Goal: Task Accomplishment & Management: Manage account settings

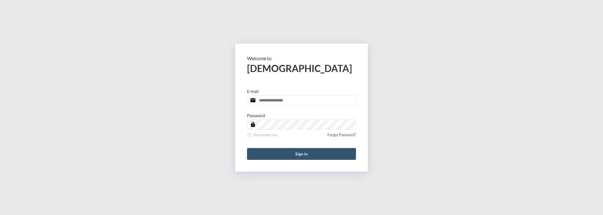
type input "**********"
click at [285, 148] on button "Sign in" at bounding box center [301, 154] width 109 height 12
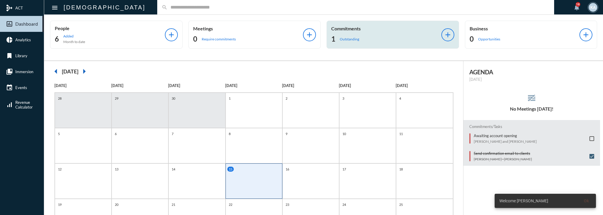
click at [374, 34] on div "Commitments 1 Outstanding" at bounding box center [386, 35] width 110 height 18
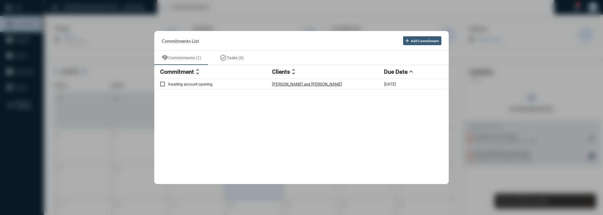
click at [400, 6] on div at bounding box center [301, 107] width 603 height 215
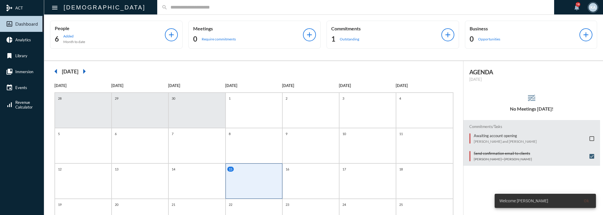
click at [229, 14] on mat-toolbar "menu apostle search notifications 18 KA" at bounding box center [323, 7] width 559 height 15
click at [229, 11] on div "search" at bounding box center [355, 7] width 397 height 14
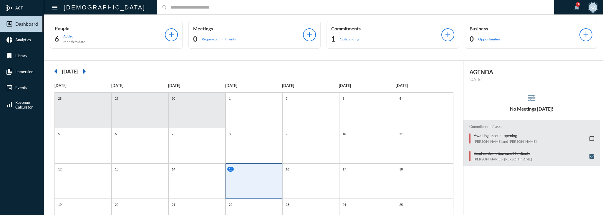
click at [229, 11] on div "search" at bounding box center [355, 7] width 397 height 14
click at [229, 9] on input "text" at bounding box center [359, 7] width 382 height 5
type input "*******"
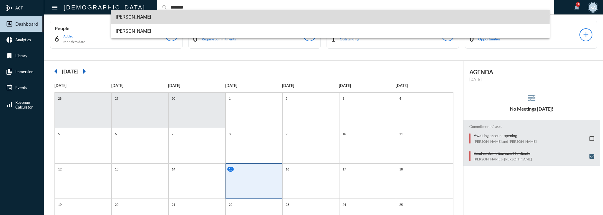
click at [223, 15] on span "Armen Ekmekji" at bounding box center [331, 17] width 430 height 14
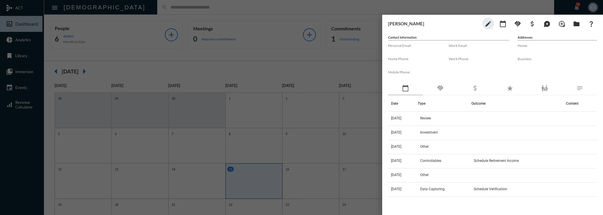
click at [441, 94] on div "handshake" at bounding box center [440, 89] width 35 height 14
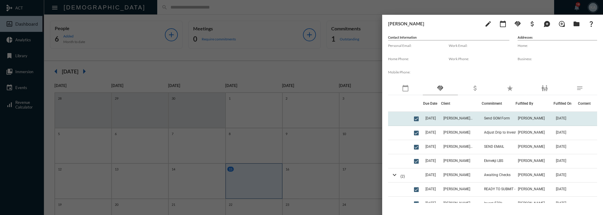
click at [439, 120] on td "10/13/25" at bounding box center [432, 119] width 18 height 14
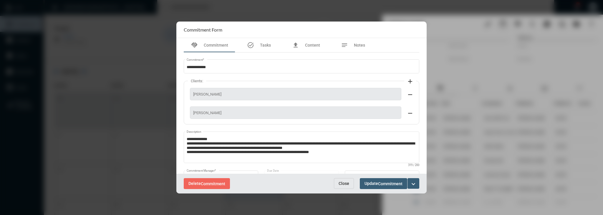
click at [343, 183] on span "Close" at bounding box center [344, 183] width 11 height 5
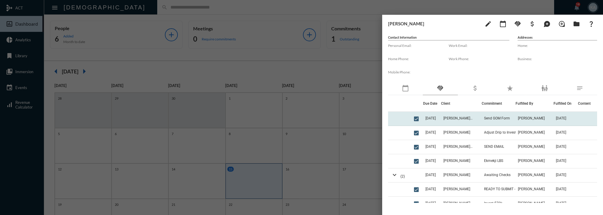
click at [418, 118] on td at bounding box center [417, 119] width 11 height 14
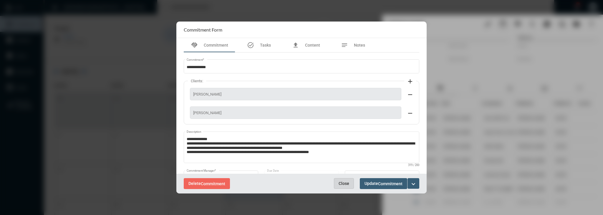
click at [342, 185] on span "Close" at bounding box center [344, 183] width 11 height 5
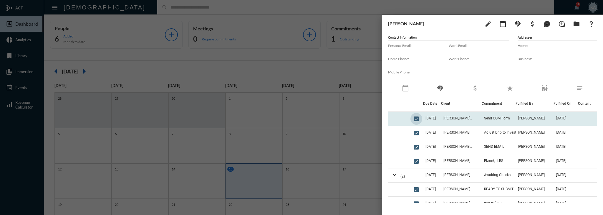
click at [416, 116] on span at bounding box center [416, 118] width 5 height 5
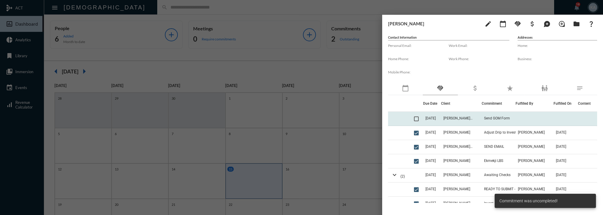
click at [437, 115] on td "10/13/25" at bounding box center [432, 119] width 18 height 14
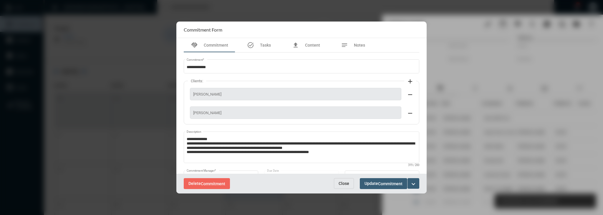
scroll to position [50, 0]
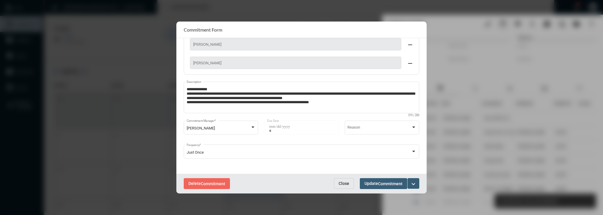
click at [417, 184] on button "expand_more" at bounding box center [414, 183] width 12 height 11
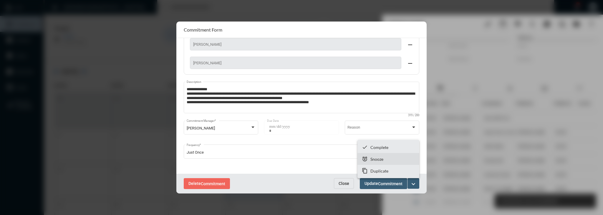
click at [388, 161] on section "snooze Snooze" at bounding box center [389, 159] width 62 height 12
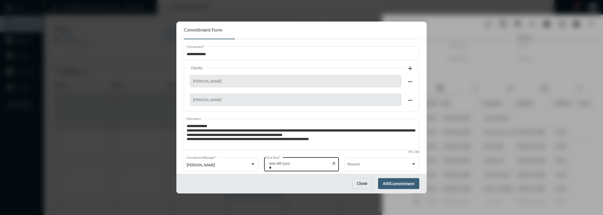
scroll to position [26, 0]
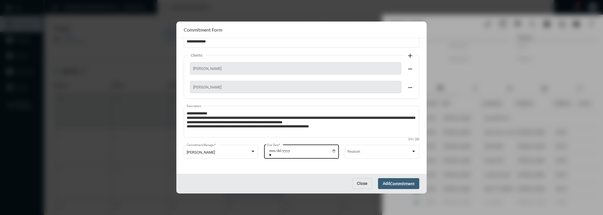
click at [333, 150] on input "**********" at bounding box center [302, 152] width 67 height 8
type input "**********"
click at [395, 183] on span "Commitment" at bounding box center [402, 183] width 24 height 5
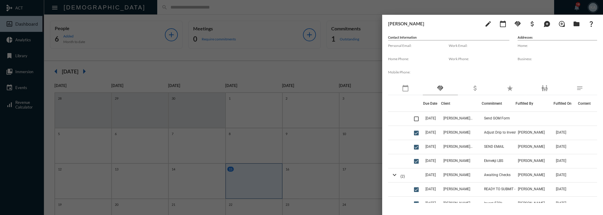
click at [262, 39] on div at bounding box center [301, 107] width 603 height 215
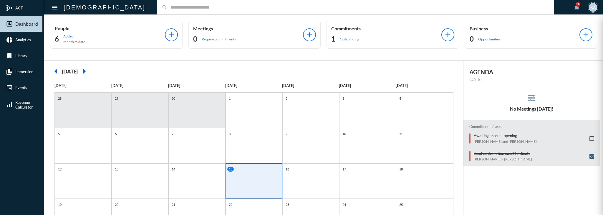
click at [351, 38] on div at bounding box center [301, 107] width 603 height 215
click at [323, 170] on div "16" at bounding box center [311, 168] width 55 height 5
